Goal: Information Seeking & Learning: Learn about a topic

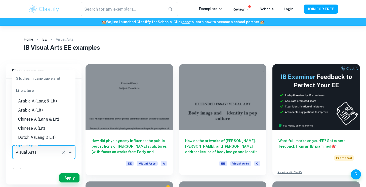
click at [32, 150] on input "Visual Arts" at bounding box center [36, 152] width 45 height 10
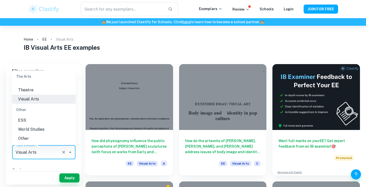
scroll to position [691, 0]
click at [63, 150] on icon "Clear" at bounding box center [63, 151] width 5 height 5
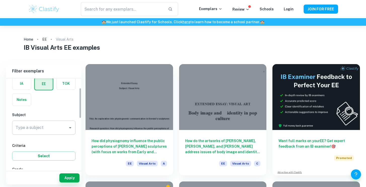
scroll to position [47, 0]
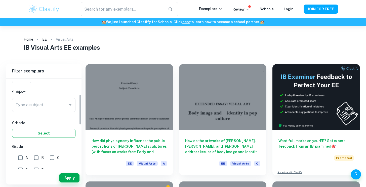
click at [56, 132] on button "Select" at bounding box center [43, 132] width 63 height 9
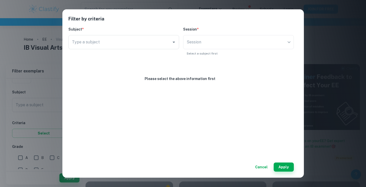
click at [262, 167] on button "Cancel" at bounding box center [261, 166] width 17 height 9
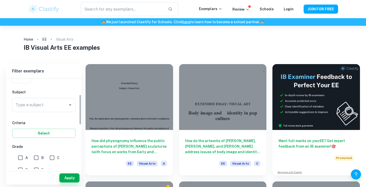
click at [19, 157] on input "A" at bounding box center [20, 157] width 10 height 10
checkbox input "true"
click at [67, 176] on button "Apply" at bounding box center [69, 177] width 20 height 9
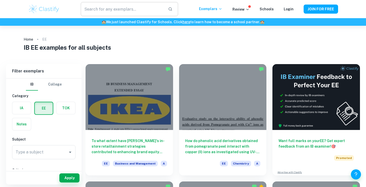
click at [103, 13] on input "text" at bounding box center [122, 9] width 83 height 14
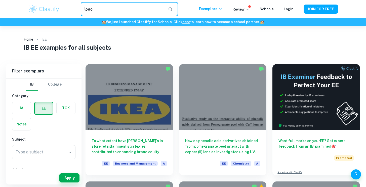
type input "logo"
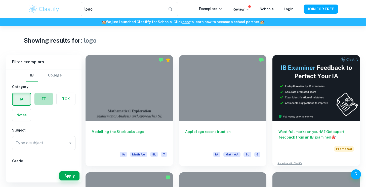
click at [41, 97] on label "button" at bounding box center [44, 99] width 19 height 12
click at [0, 0] on input "radio" at bounding box center [0, 0] width 0 height 0
click at [69, 177] on button "Apply" at bounding box center [69, 175] width 20 height 9
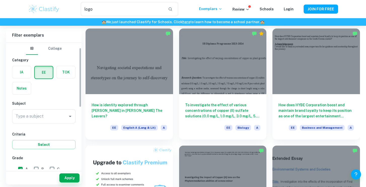
scroll to position [23, 0]
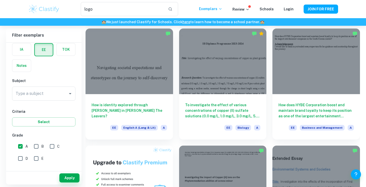
click at [41, 91] on div "Type a subject Type a subject" at bounding box center [43, 93] width 63 height 14
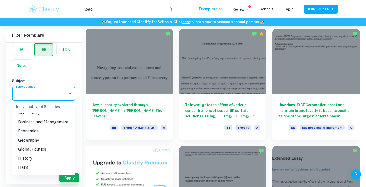
scroll to position [452, 0]
click at [32, 122] on li "Business and Management" at bounding box center [43, 120] width 63 height 9
type input "Business and Management"
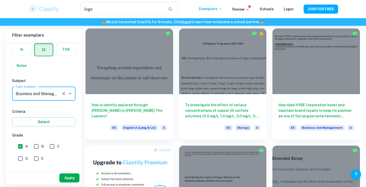
click at [70, 177] on button "Apply" at bounding box center [69, 177] width 20 height 9
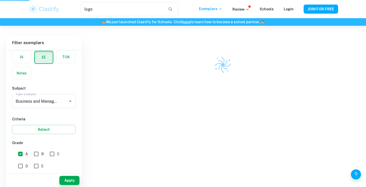
scroll to position [26, 0]
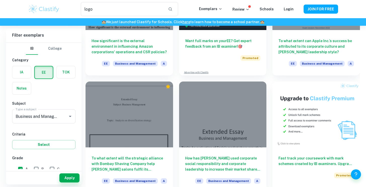
scroll to position [1397, 0]
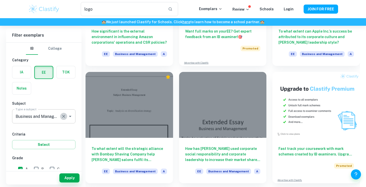
click at [65, 116] on icon "Clear" at bounding box center [63, 116] width 5 height 5
click at [71, 115] on icon "Open" at bounding box center [70, 116] width 6 height 6
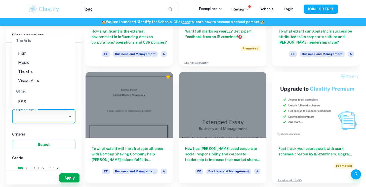
scroll to position [673, 0]
click at [35, 80] on li "Visual Arts" at bounding box center [43, 75] width 63 height 9
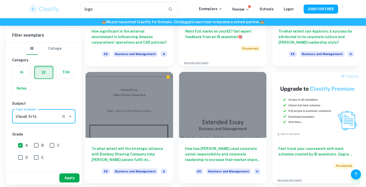
click at [74, 180] on button "Apply" at bounding box center [69, 177] width 20 height 9
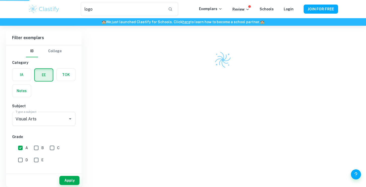
scroll to position [26, 0]
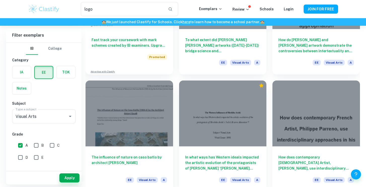
scroll to position [334, 0]
click at [72, 115] on icon "Open" at bounding box center [70, 116] width 6 height 6
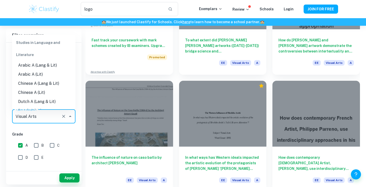
scroll to position [650, 0]
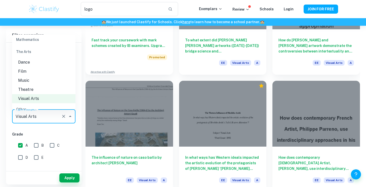
click at [49, 76] on li "Film" at bounding box center [43, 71] width 63 height 9
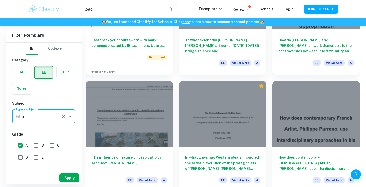
click at [72, 179] on button "Apply" at bounding box center [69, 177] width 20 height 9
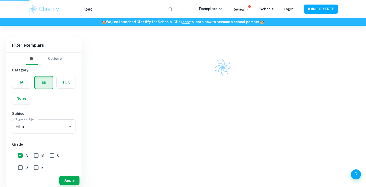
scroll to position [26, 0]
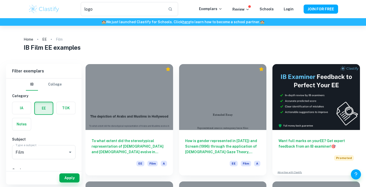
type input "Visual Arts"
